Goal: Task Accomplishment & Management: Manage account settings

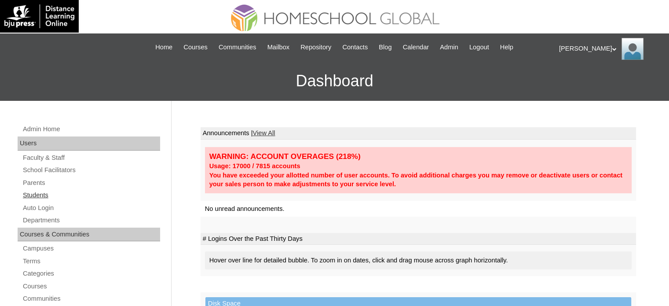
click at [41, 193] on link "Students" at bounding box center [91, 195] width 138 height 11
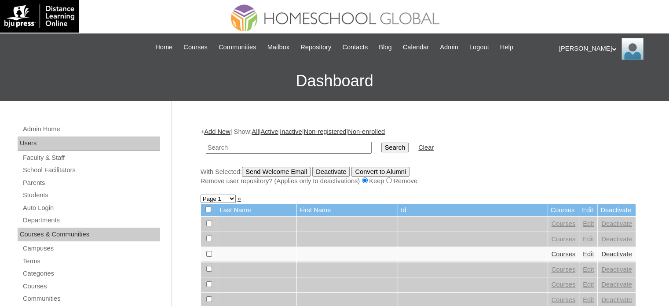
paste input "MHS00334-TECHPH2025"
type input "MHS00334-TECHPH2025"
click at [382, 147] on input "Search" at bounding box center [395, 148] width 27 height 10
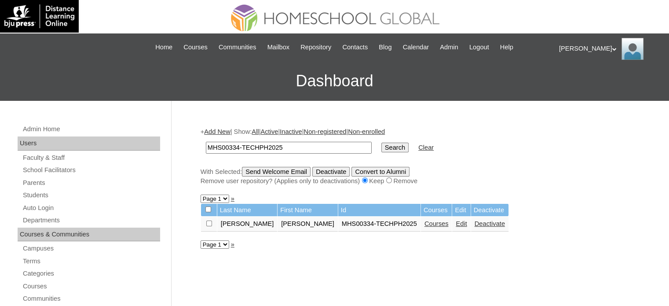
click at [425, 224] on link "Courses" at bounding box center [437, 223] width 24 height 7
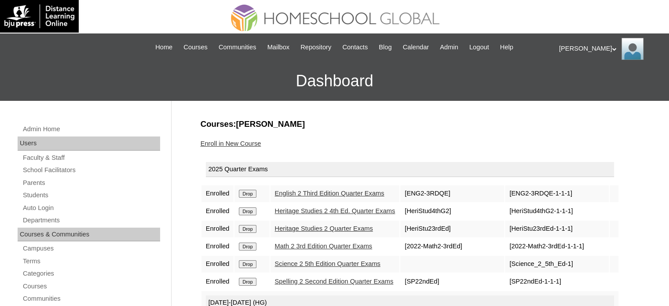
click at [391, 122] on h3 "Courses:Pascual Jose Primo" at bounding box center [419, 123] width 436 height 11
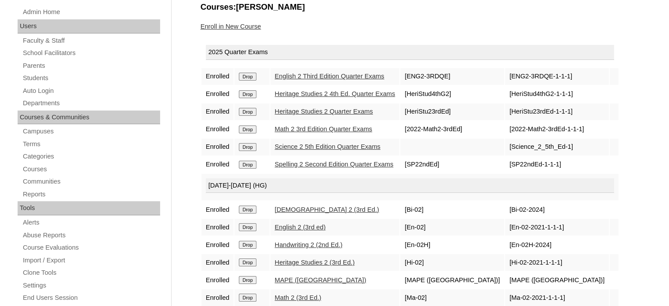
drag, startPoint x: 245, startPoint y: 110, endPoint x: 381, endPoint y: 28, distance: 159.0
click at [245, 110] on input "Drop" at bounding box center [247, 112] width 17 height 8
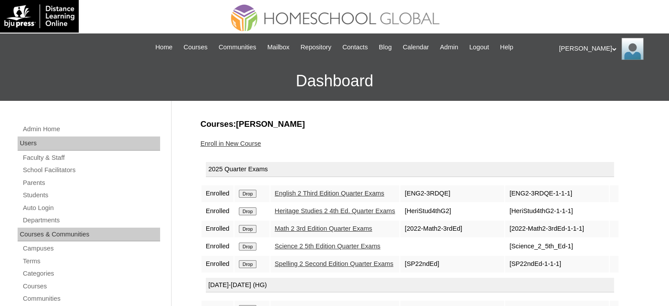
click at [398, 193] on td "English 2 Third Edition Quarter Exams" at bounding box center [335, 193] width 129 height 17
click at [400, 206] on td "Heritage Studies 2 4th Ed. Quarter Exams" at bounding box center [335, 211] width 129 height 17
click at [400, 224] on td "Math 2 3rd Edition Quarter Exams" at bounding box center [335, 229] width 129 height 17
click at [400, 244] on td "Science 2 5th Edition Quarter Exams" at bounding box center [335, 246] width 129 height 17
click at [400, 261] on td "Spelling 2 Second Edition Quarter Exams" at bounding box center [335, 264] width 129 height 17
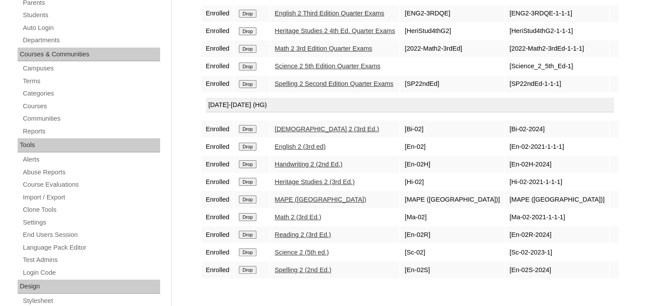
scroll to position [183, 0]
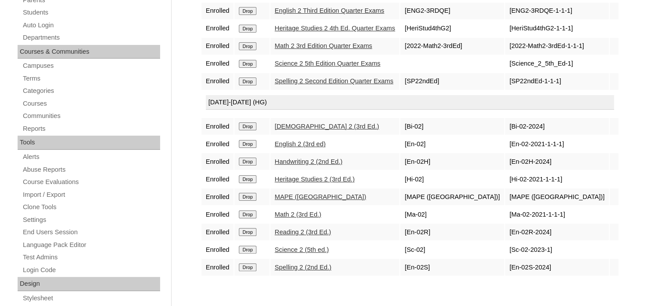
click at [254, 178] on input "Drop" at bounding box center [247, 179] width 17 height 8
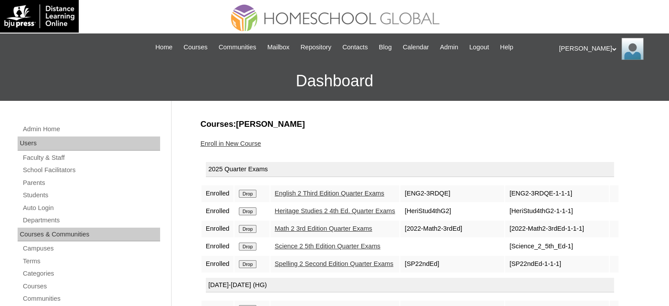
click at [242, 140] on link "Enroll in New Course" at bounding box center [231, 143] width 61 height 7
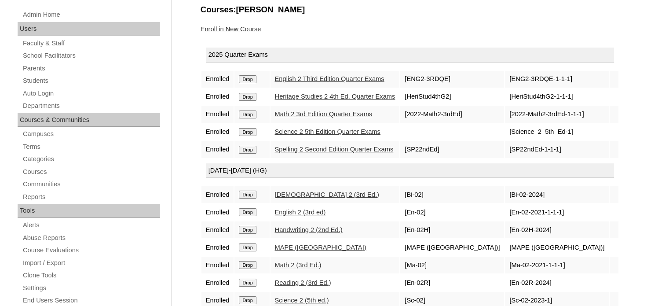
scroll to position [117, 0]
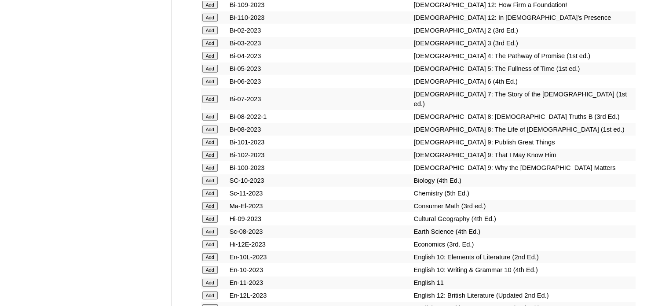
scroll to position [3158, 0]
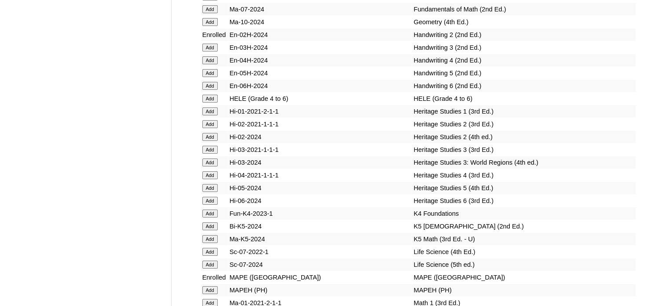
click at [213, 141] on input "Add" at bounding box center [209, 137] width 15 height 8
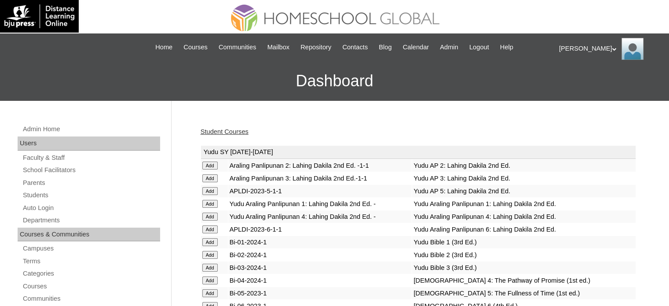
click at [239, 130] on link "Student Courses" at bounding box center [225, 131] width 48 height 7
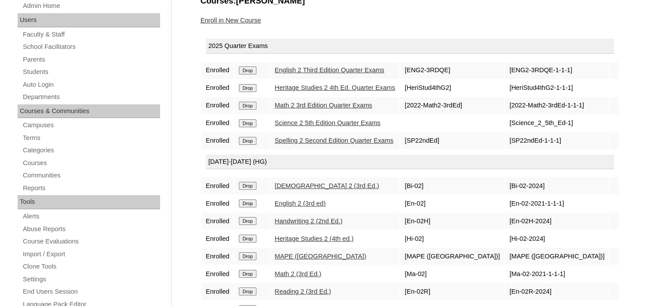
scroll to position [117, 0]
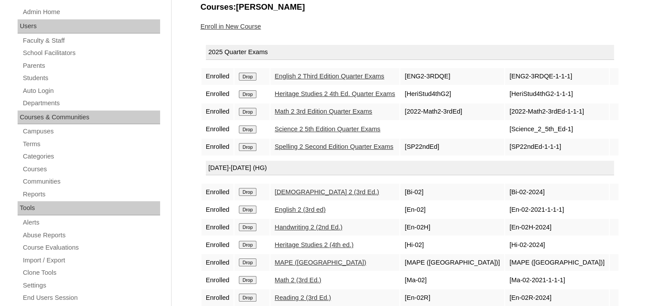
click at [193, 76] on div "Admin Home Users Faculty & Staff School Facilitators Parents Students Auto Logi…" at bounding box center [334, 287] width 669 height 607
click at [197, 96] on div "Courses:[PERSON_NAME] Enroll in New Course 2025 Quarter Exams Enrolled Drop Eng…" at bounding box center [416, 295] width 440 height 589
click at [194, 109] on div "Admin Home Users Faculty & Staff School Facilitators Parents Students Auto Logi…" at bounding box center [334, 287] width 669 height 607
click at [193, 129] on div "Admin Home Users Faculty & Staff School Facilitators Parents Students Auto Logi…" at bounding box center [334, 287] width 669 height 607
click at [195, 146] on div "Admin Home Users Faculty & Staff School Facilitators Parents Students Auto Logi…" at bounding box center [334, 287] width 669 height 607
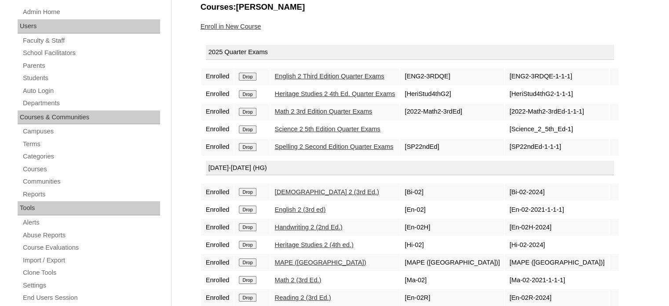
click at [192, 186] on div "Admin Home Users Faculty & Staff School Facilitators Parents Students Auto Logi…" at bounding box center [334, 287] width 669 height 607
click at [191, 208] on div "Admin Home Users Faculty & Staff School Facilitators Parents Students Auto Logi…" at bounding box center [334, 287] width 669 height 607
click at [194, 223] on div "Admin Home Users Faculty & Staff School Facilitators Parents Students Auto Logi…" at bounding box center [334, 287] width 669 height 607
click at [201, 245] on table "2025 Quarter Exams Enrolled Drop English 2 Third Edition Quarter Exams [ENG2-3R…" at bounding box center [410, 191] width 419 height 302
click at [196, 260] on div "Courses:[PERSON_NAME] Enroll in New Course 2025 Quarter Exams Enrolled Drop Eng…" at bounding box center [416, 295] width 440 height 589
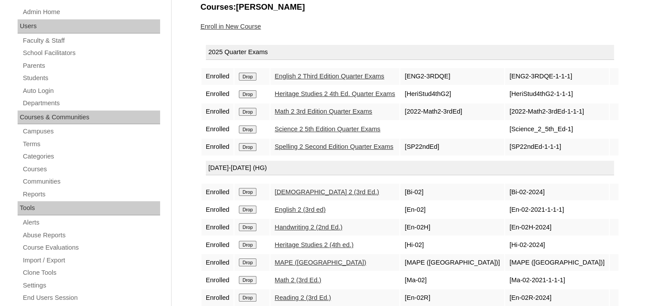
click at [196, 275] on div "Courses:[PERSON_NAME] Enroll in New Course 2025 Quarter Exams Enrolled Drop Eng…" at bounding box center [416, 295] width 440 height 589
click at [197, 292] on div "Courses:[PERSON_NAME] Enroll in New Course 2025 Quarter Exams Enrolled Drop Eng…" at bounding box center [416, 295] width 440 height 589
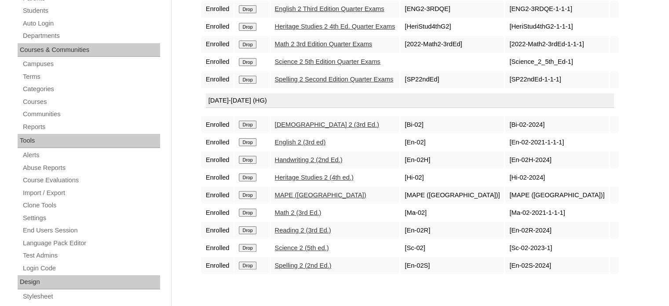
scroll to position [199, 0]
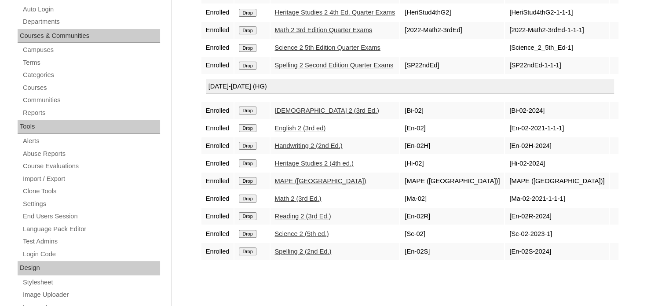
click at [197, 107] on div "Courses:[PERSON_NAME] Enroll in New Course 2025 Quarter Exams Enrolled Drop Eng…" at bounding box center [416, 214] width 440 height 589
click at [195, 129] on div "Admin Home Users Faculty & Staff School Facilitators Parents Students Auto Logi…" at bounding box center [334, 205] width 669 height 607
click at [193, 146] on div "Admin Home Users Faculty & Staff School Facilitators Parents Students Auto Logi…" at bounding box center [334, 205] width 669 height 607
click at [195, 163] on div "Admin Home Users Faculty & Staff School Facilitators Parents Students Auto Logi…" at bounding box center [334, 205] width 669 height 607
click at [196, 104] on div "Courses:[PERSON_NAME] Enroll in New Course 2025 Quarter Exams Enrolled Drop Eng…" at bounding box center [416, 214] width 440 height 589
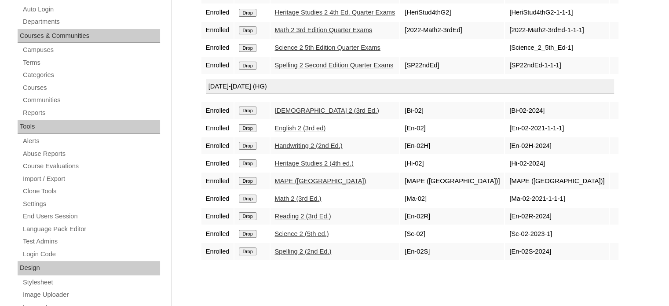
click at [195, 125] on div "Admin Home Users Faculty & Staff School Facilitators Parents Students Auto Logi…" at bounding box center [334, 205] width 669 height 607
click at [197, 144] on div "Courses:[PERSON_NAME] Enroll in New Course 2025 Quarter Exams Enrolled Drop Eng…" at bounding box center [416, 214] width 440 height 589
click at [200, 161] on div "Courses:[PERSON_NAME] Enroll in New Course 2025 Quarter Exams Enrolled Drop Eng…" at bounding box center [416, 214] width 440 height 589
click at [199, 179] on div "Courses:[PERSON_NAME] Enroll in New Course 2025 Quarter Exams Enrolled Drop Eng…" at bounding box center [416, 214] width 440 height 589
click at [199, 197] on div "Courses:[PERSON_NAME] Enroll in New Course 2025 Quarter Exams Enrolled Drop Eng…" at bounding box center [416, 214] width 440 height 589
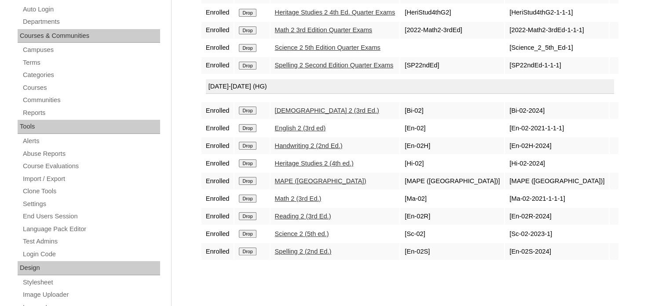
click at [197, 216] on div "Courses:[PERSON_NAME] Enroll in New Course 2025 Quarter Exams Enrolled Drop Eng…" at bounding box center [416, 214] width 440 height 589
click at [198, 232] on div "Courses:[PERSON_NAME] Enroll in New Course 2025 Quarter Exams Enrolled Drop Eng…" at bounding box center [416, 214] width 440 height 589
click at [195, 251] on div "Admin Home Users Faculty & Staff School Facilitators Parents Students Auto Logi…" at bounding box center [334, 205] width 669 height 607
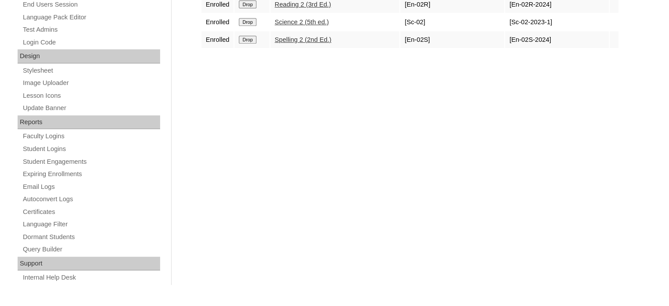
scroll to position [0, 0]
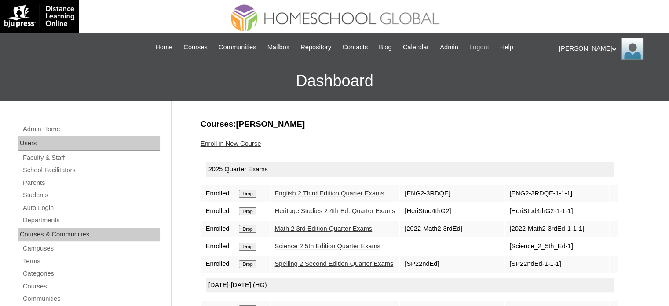
click at [489, 47] on span "Logout" at bounding box center [480, 47] width 20 height 10
